Goal: Information Seeking & Learning: Learn about a topic

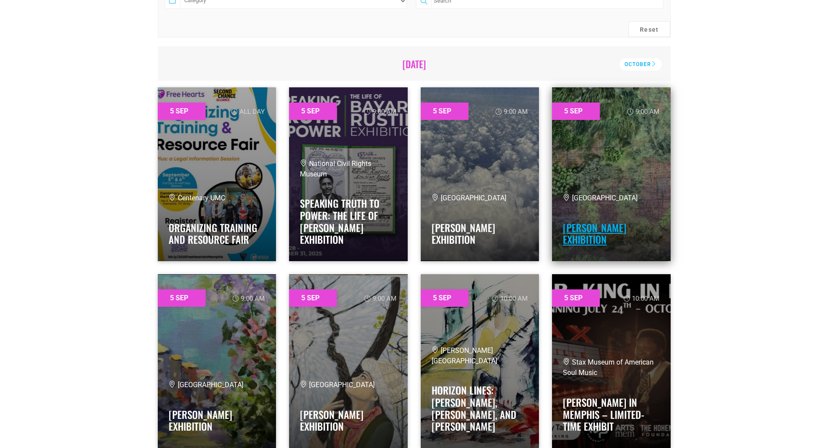
click at [605, 225] on link "Poonam Kumar Exhibition" at bounding box center [594, 233] width 63 height 27
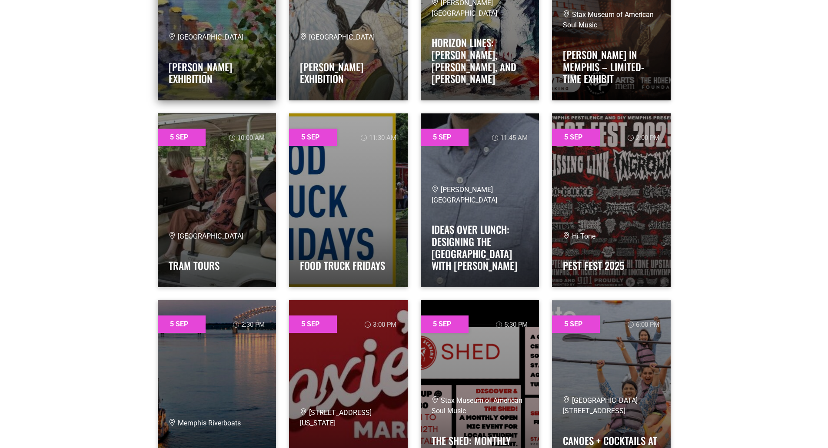
scroll to position [652, 0]
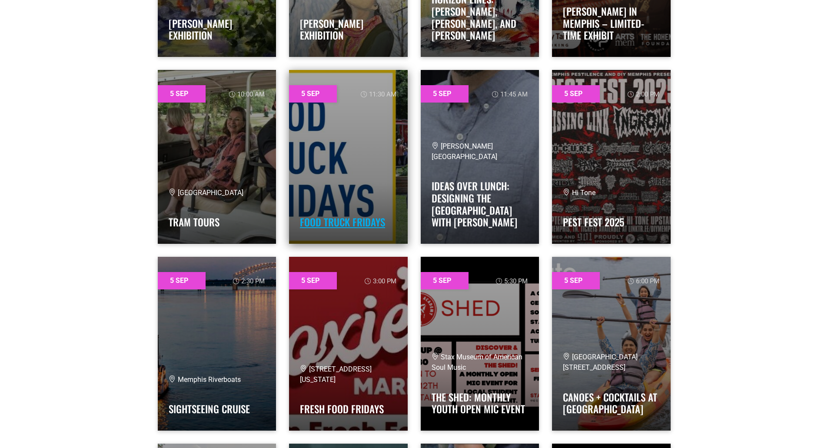
click at [358, 217] on link "Food Truck Fridays" at bounding box center [342, 222] width 85 height 15
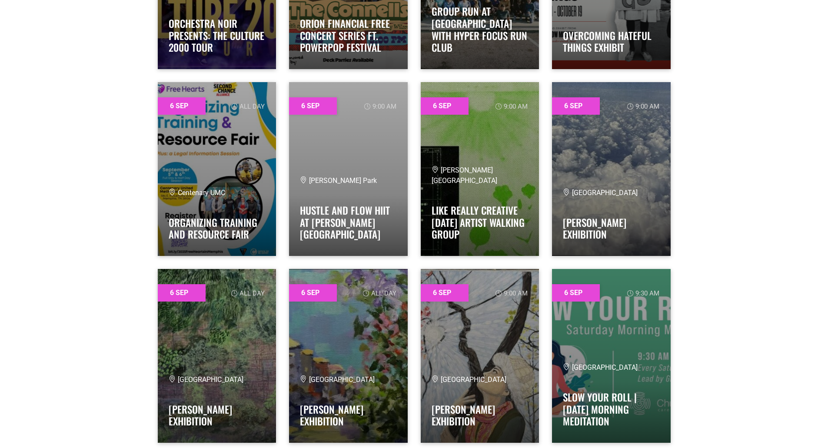
scroll to position [1956, 0]
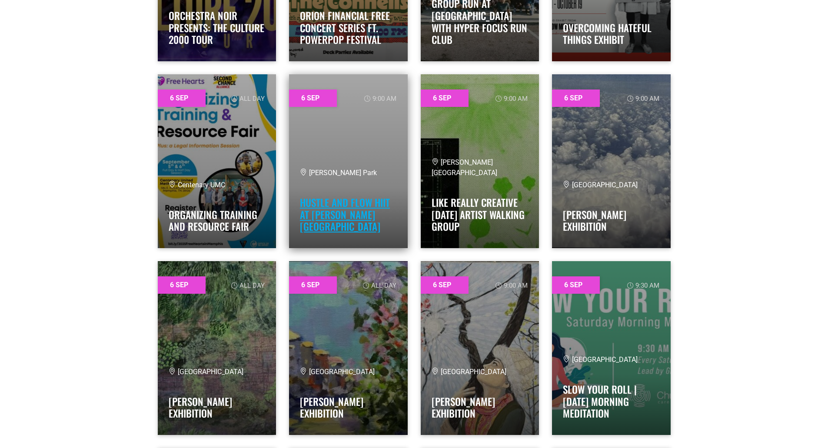
click at [309, 222] on link "Hustle and Flow HIIT at Tom Lee Park" at bounding box center [345, 214] width 90 height 39
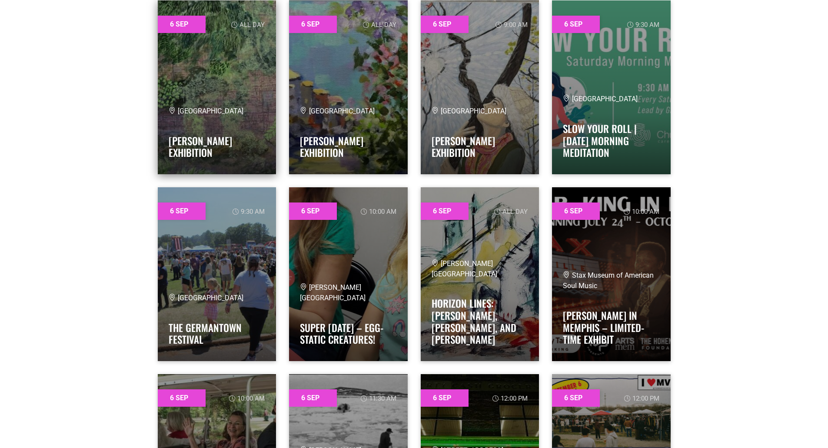
scroll to position [2347, 0]
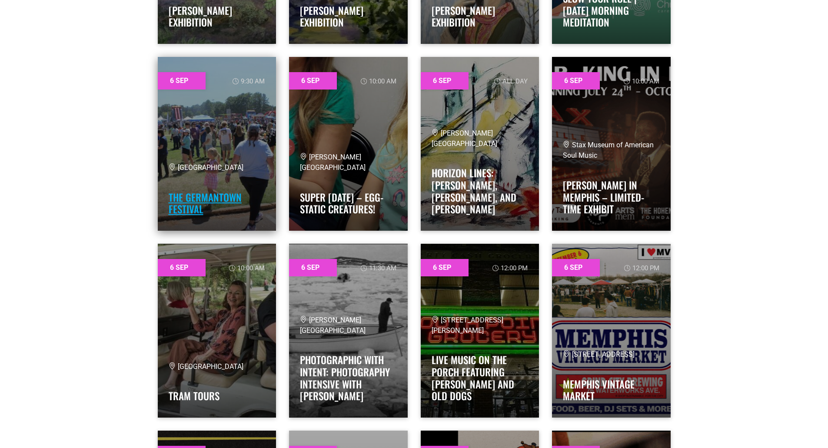
click at [221, 196] on link "The Germantown Festival" at bounding box center [205, 203] width 73 height 27
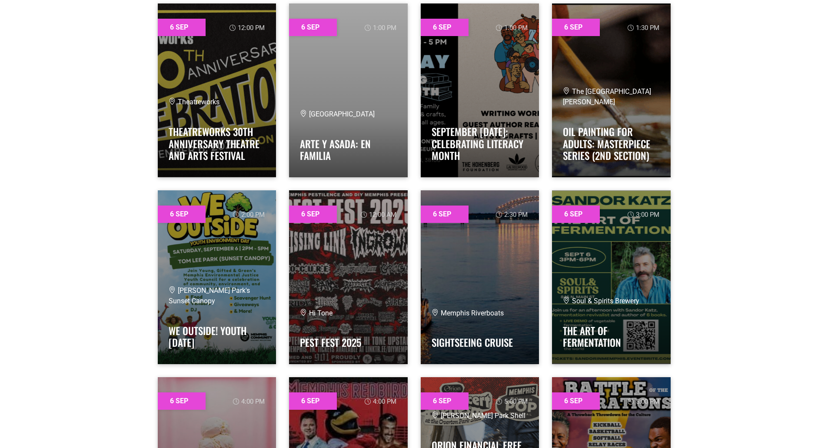
scroll to position [2782, 0]
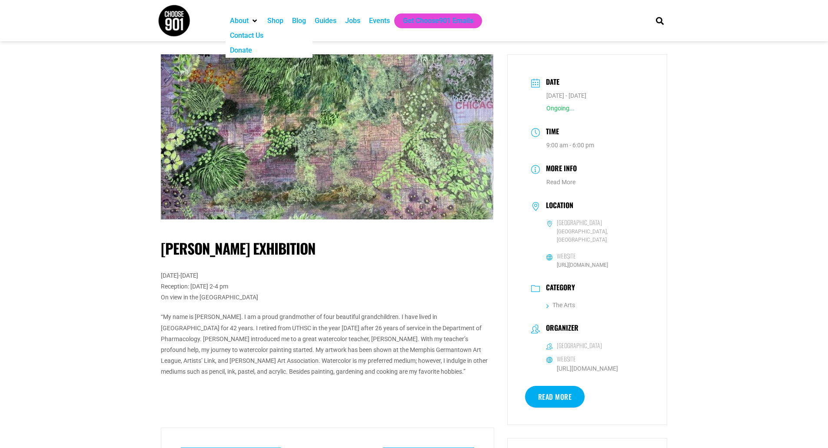
click at [180, 20] on img at bounding box center [174, 20] width 33 height 33
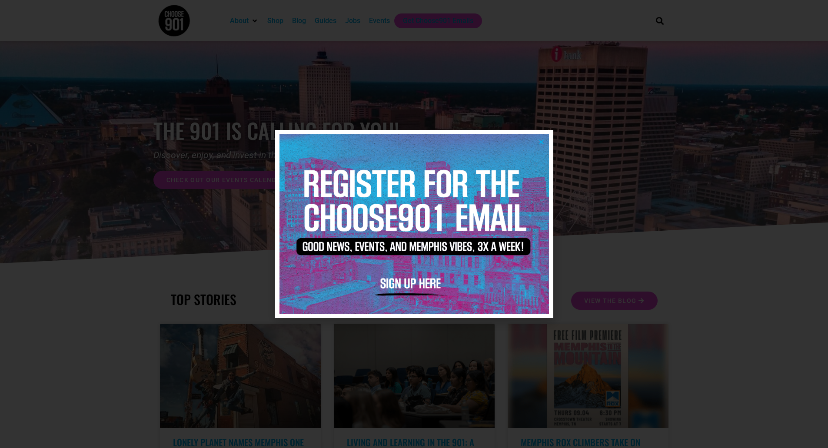
click at [548, 141] on img at bounding box center [415, 224] width 270 height 180
click at [541, 141] on icon "Close" at bounding box center [541, 142] width 7 height 7
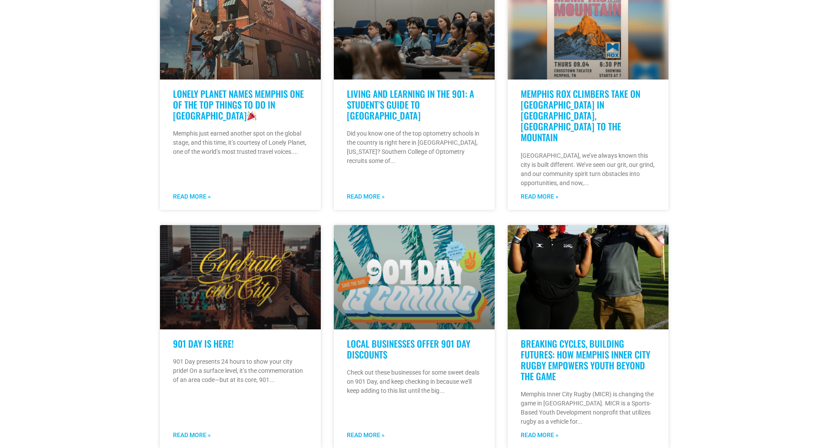
scroll to position [391, 0]
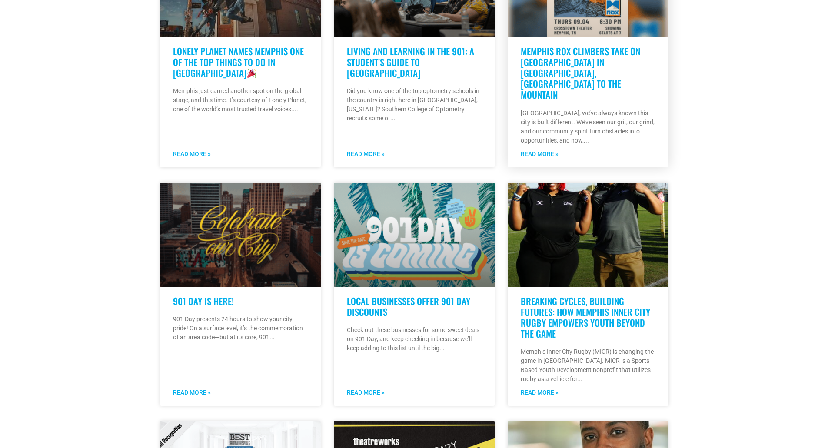
click at [578, 69] on link "Memphis Rox Climbers Take on [GEOGRAPHIC_DATA] in [GEOGRAPHIC_DATA], [GEOGRAPHI…" at bounding box center [581, 72] width 120 height 57
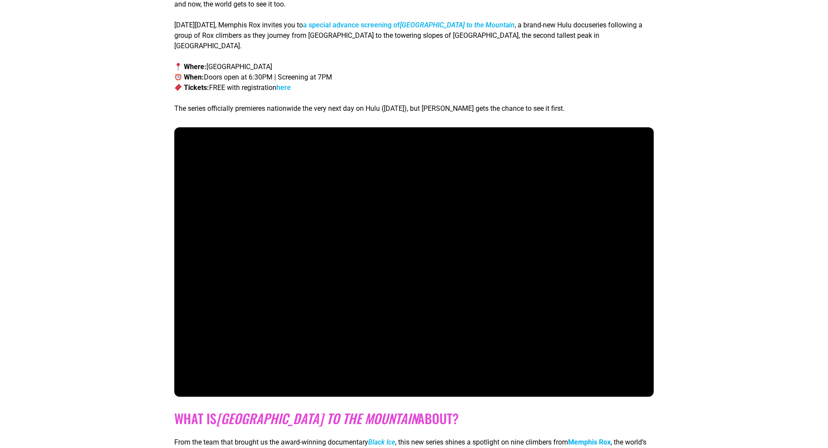
scroll to position [304, 0]
